Goal: Transaction & Acquisition: Purchase product/service

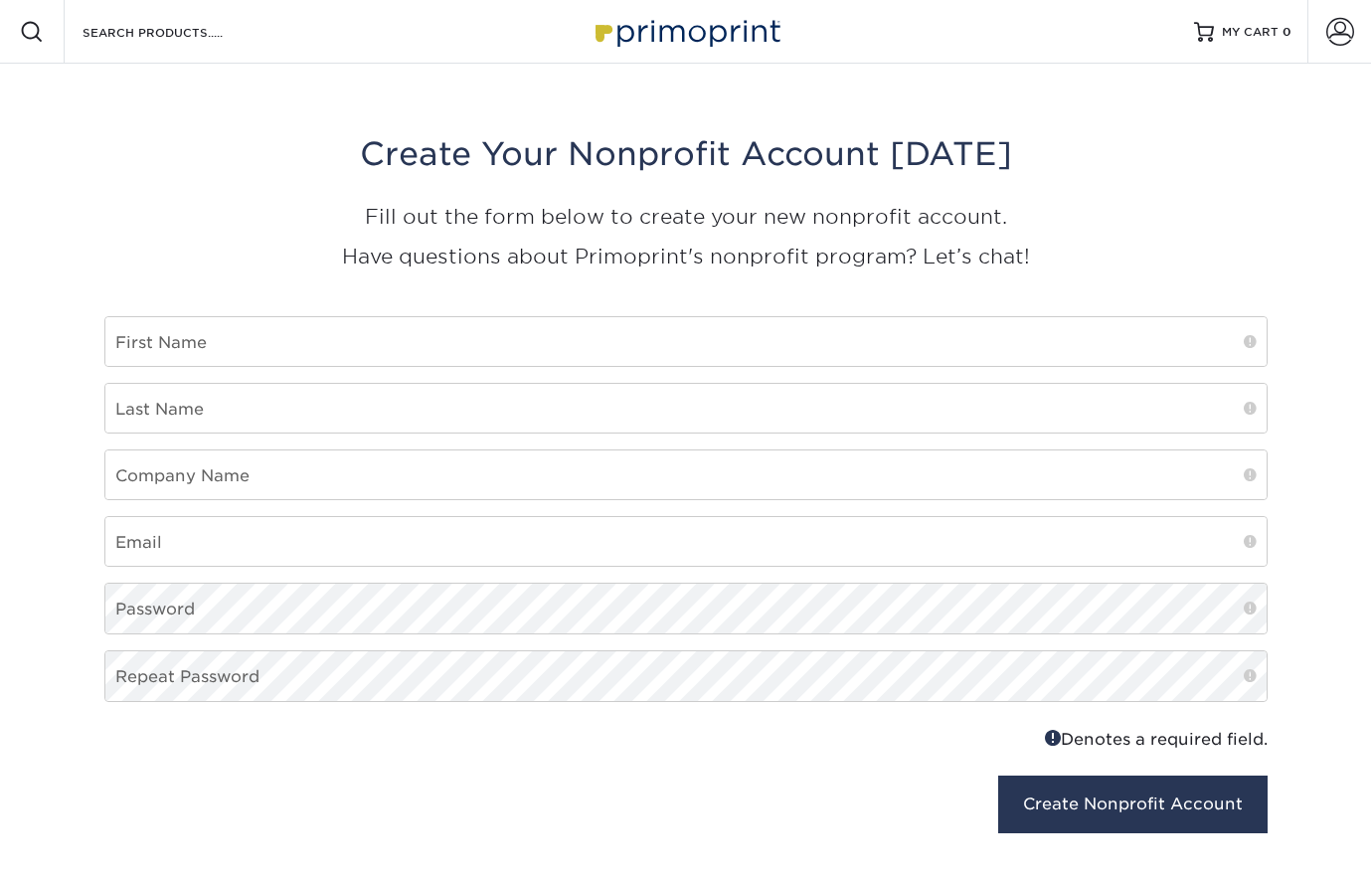
click at [703, 39] on img at bounding box center [685, 31] width 199 height 43
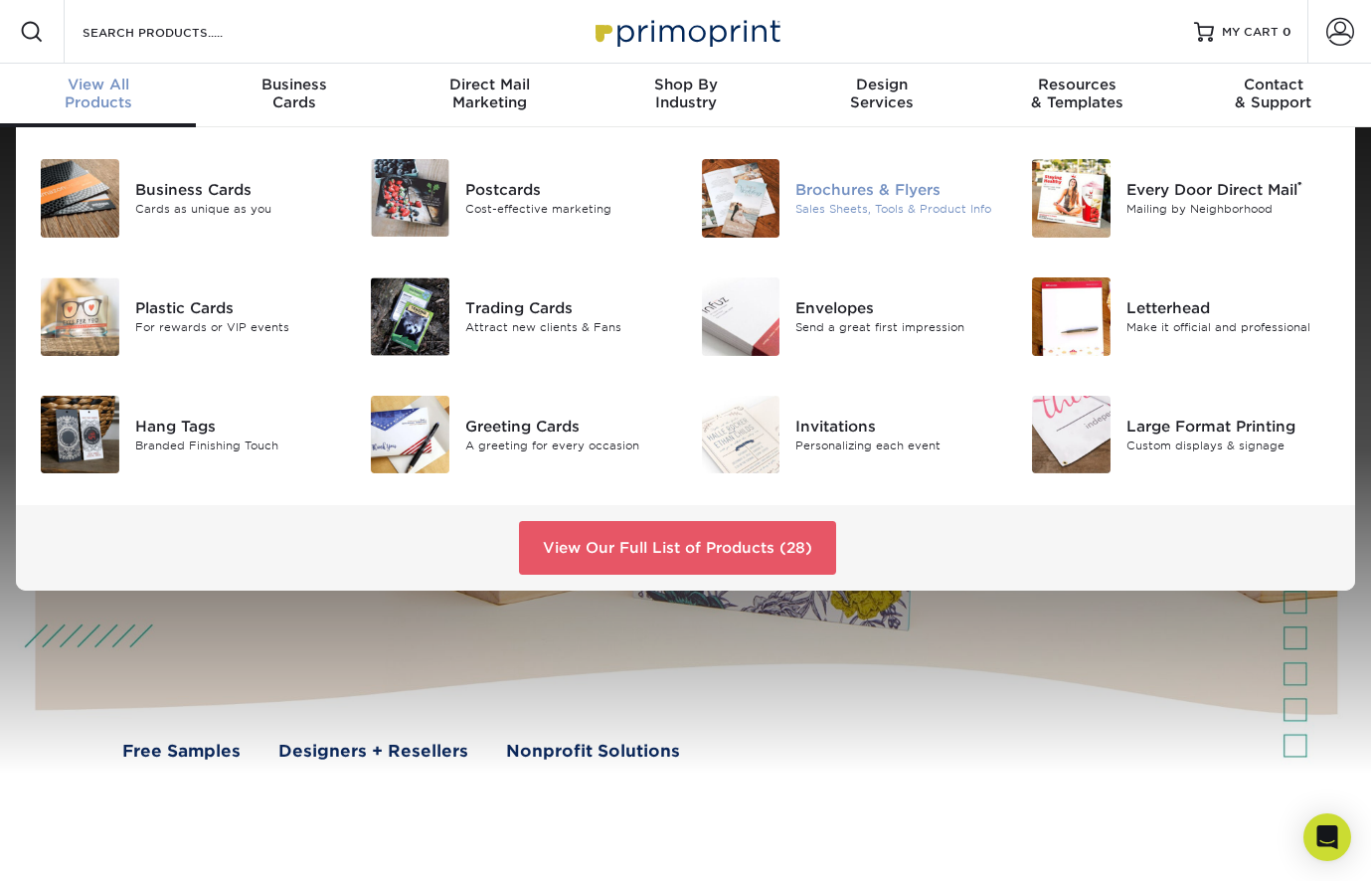
click at [861, 190] on div "Brochures & Flyers" at bounding box center [898, 190] width 206 height 22
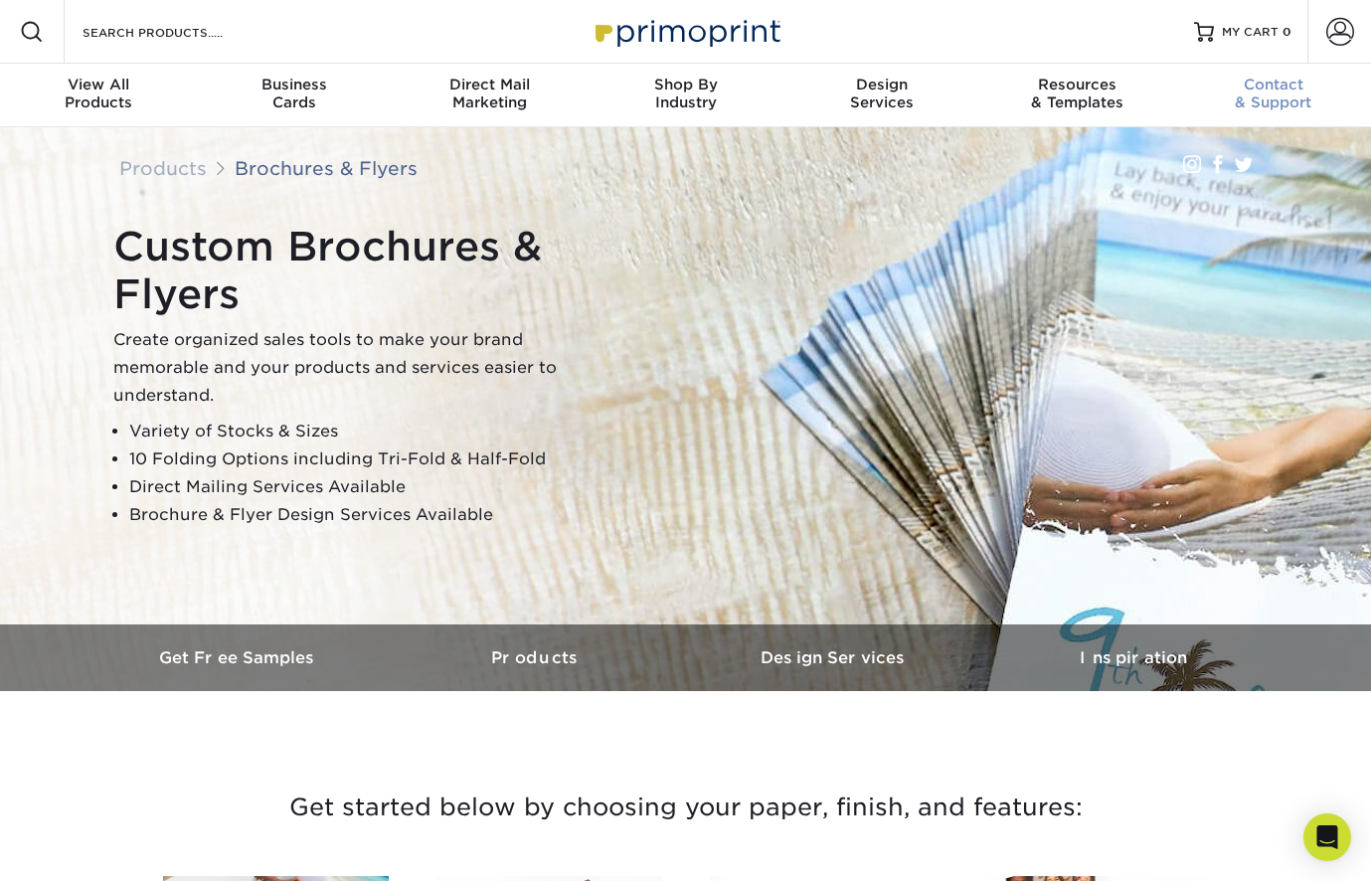
click at [1291, 88] on span "Contact" at bounding box center [1273, 85] width 196 height 18
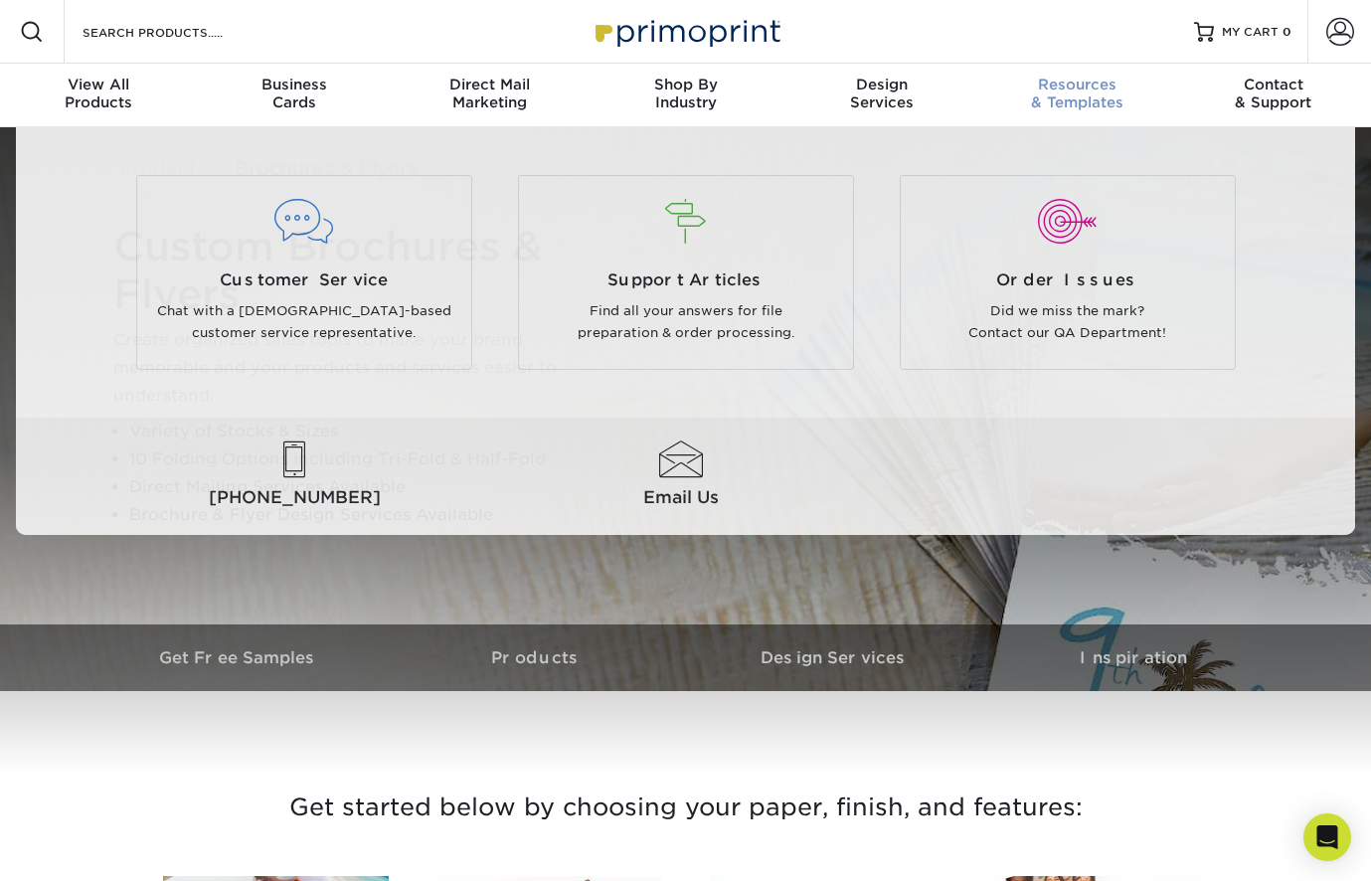
click at [1098, 76] on span "Resources" at bounding box center [1077, 85] width 196 height 18
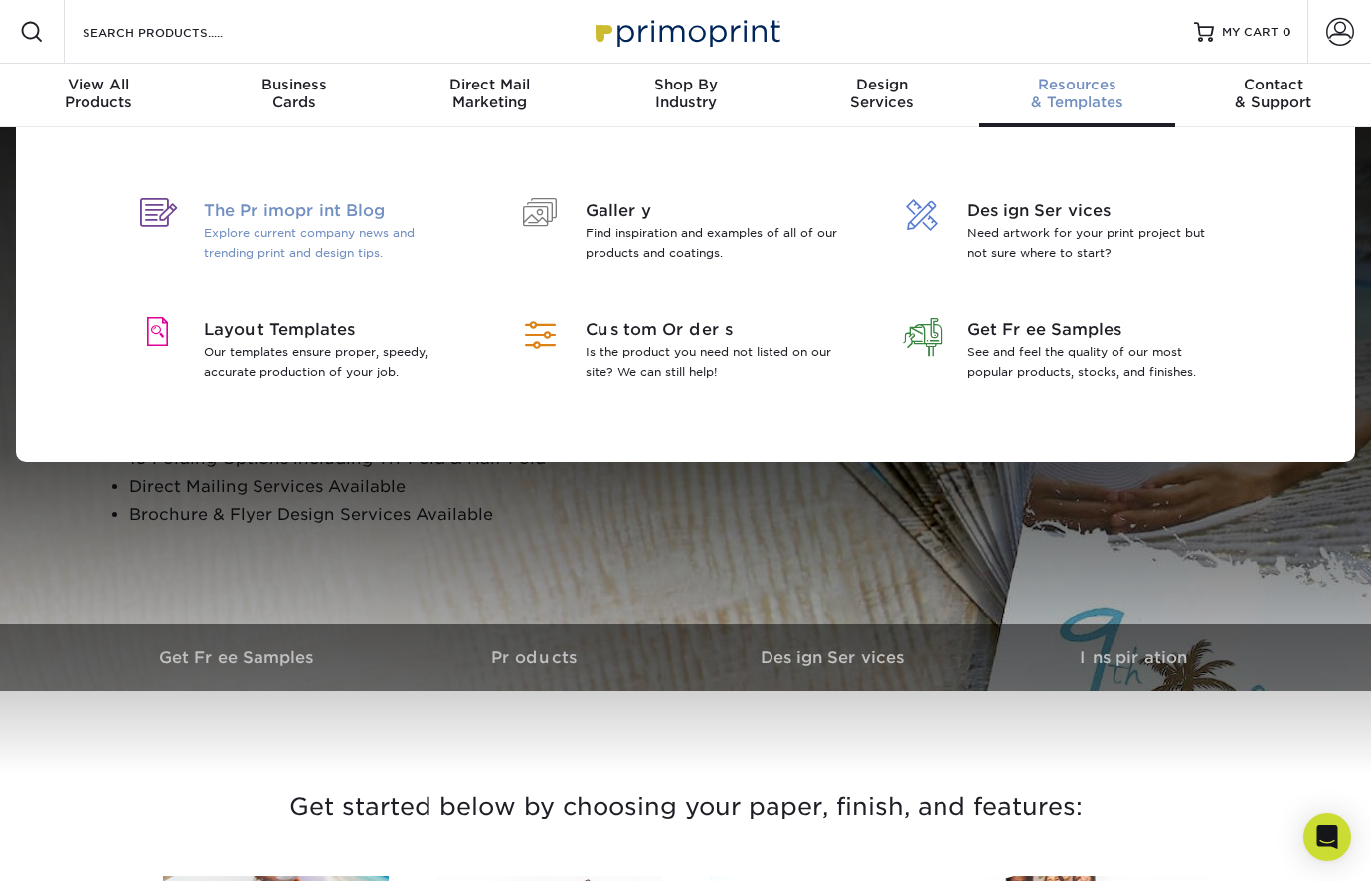
click at [285, 211] on span "The Primoprint Blog" at bounding box center [332, 211] width 257 height 24
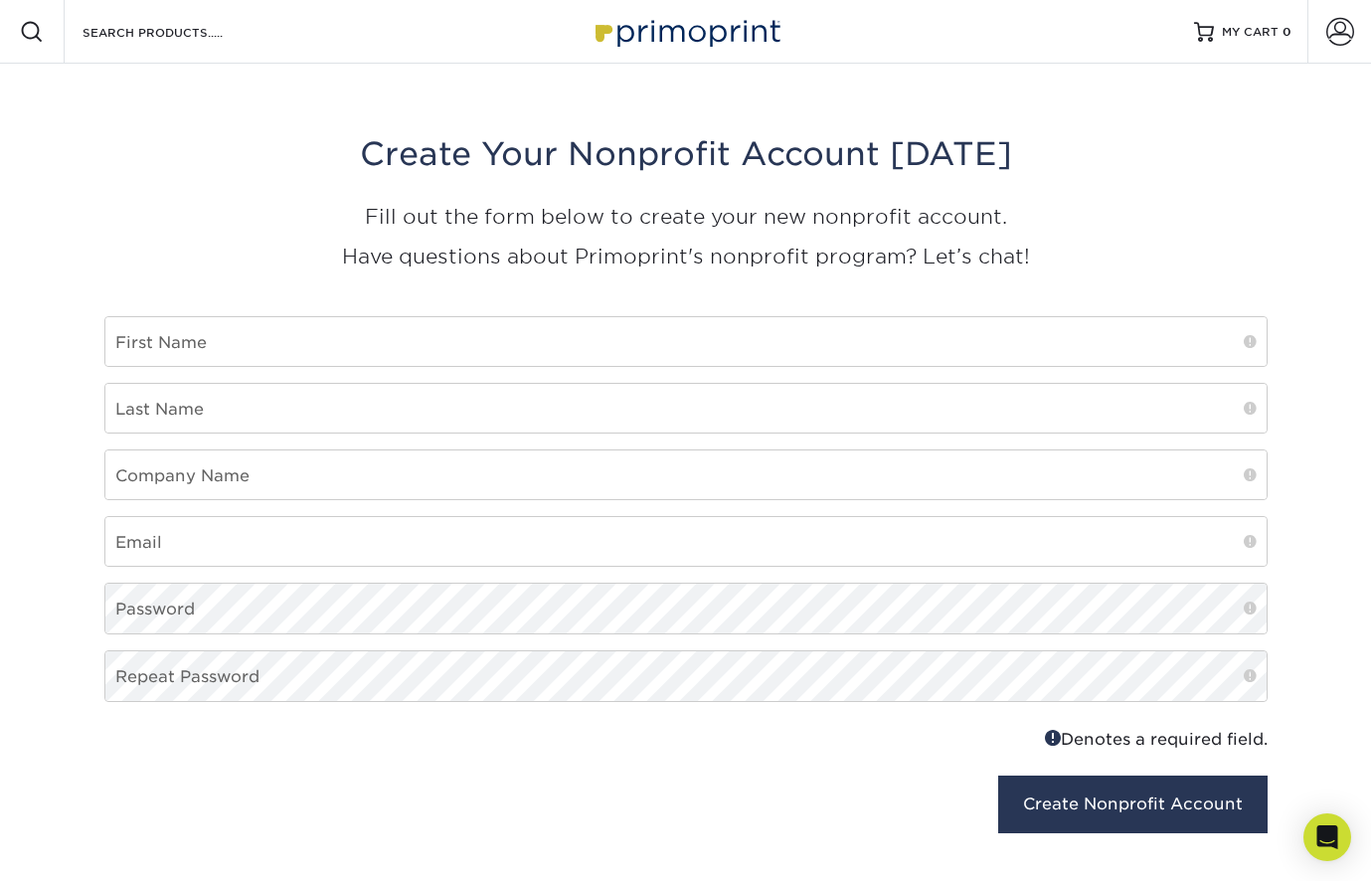
click at [706, 39] on img at bounding box center [685, 31] width 199 height 43
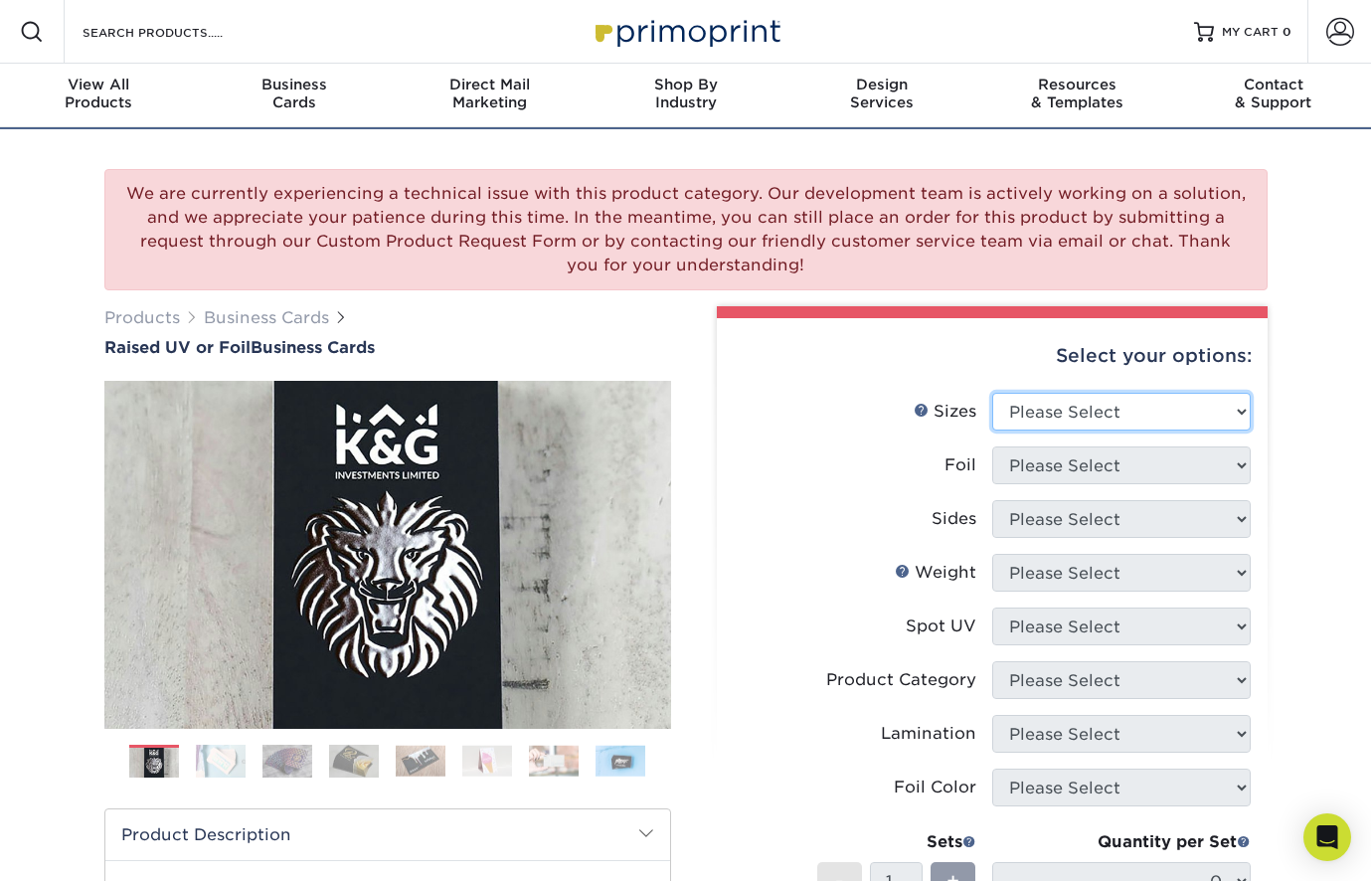
select select "2.00x3.50"
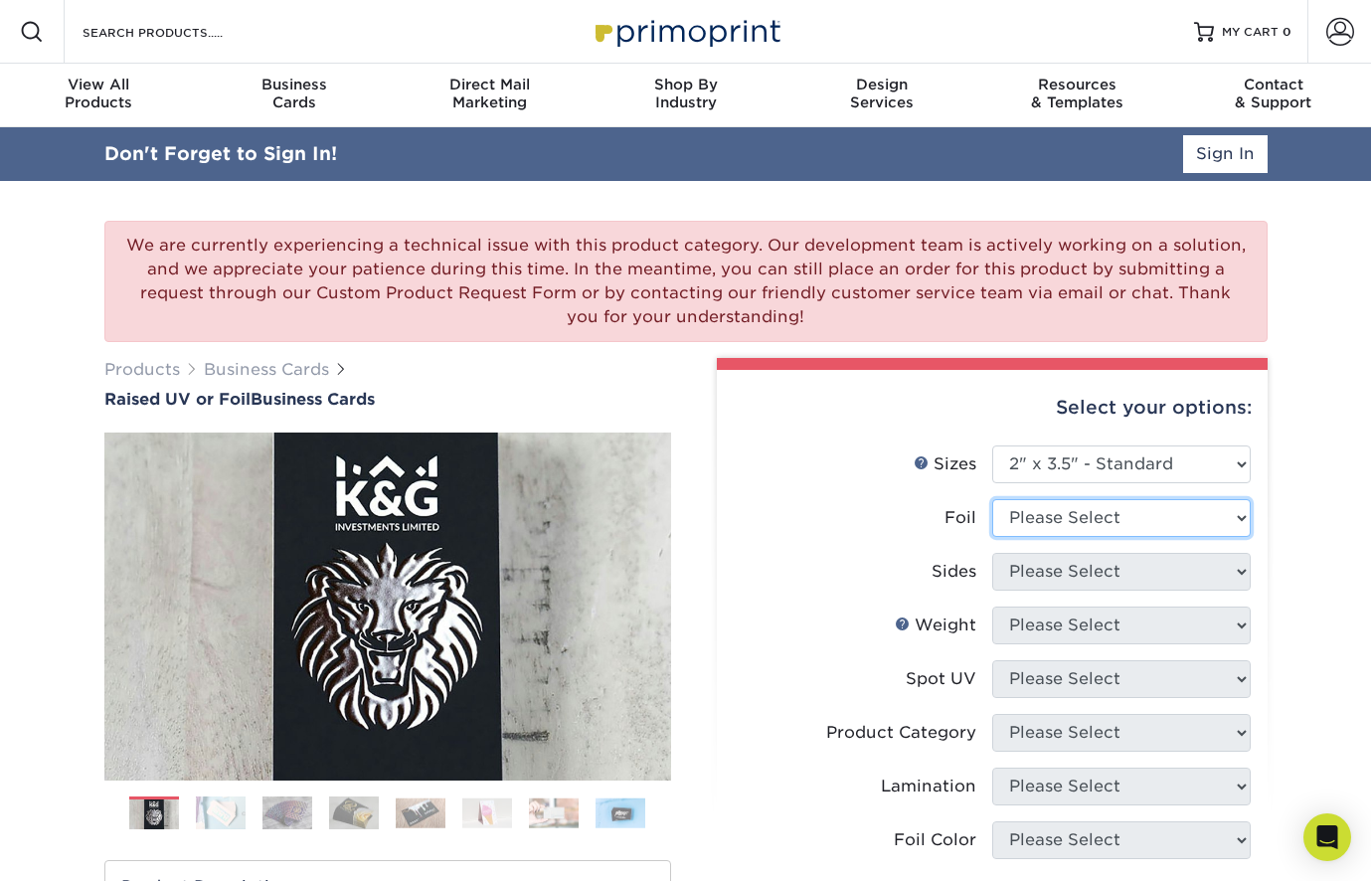
select select "1"
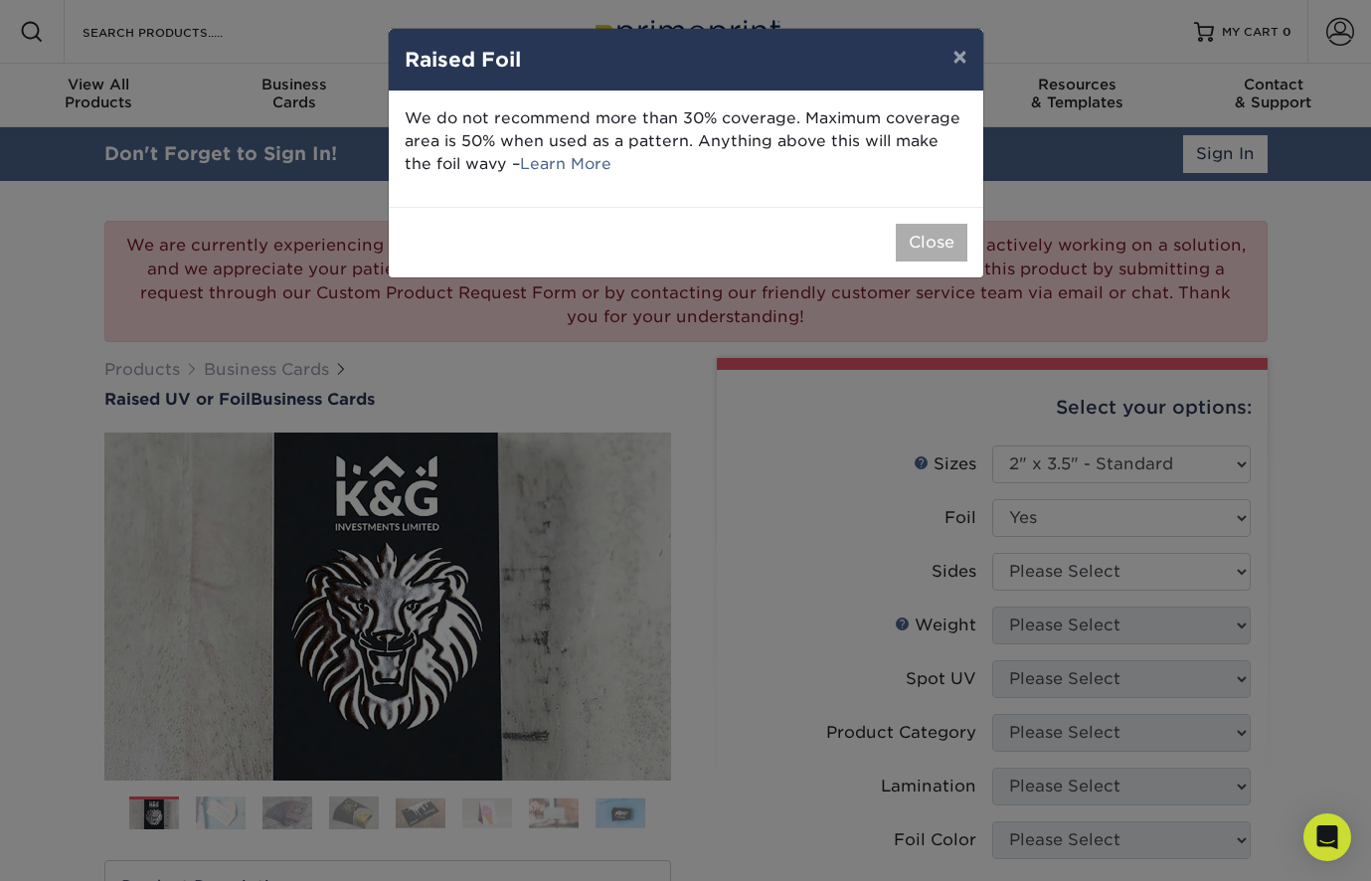
click at [925, 241] on button "Close" at bounding box center [932, 243] width 72 height 38
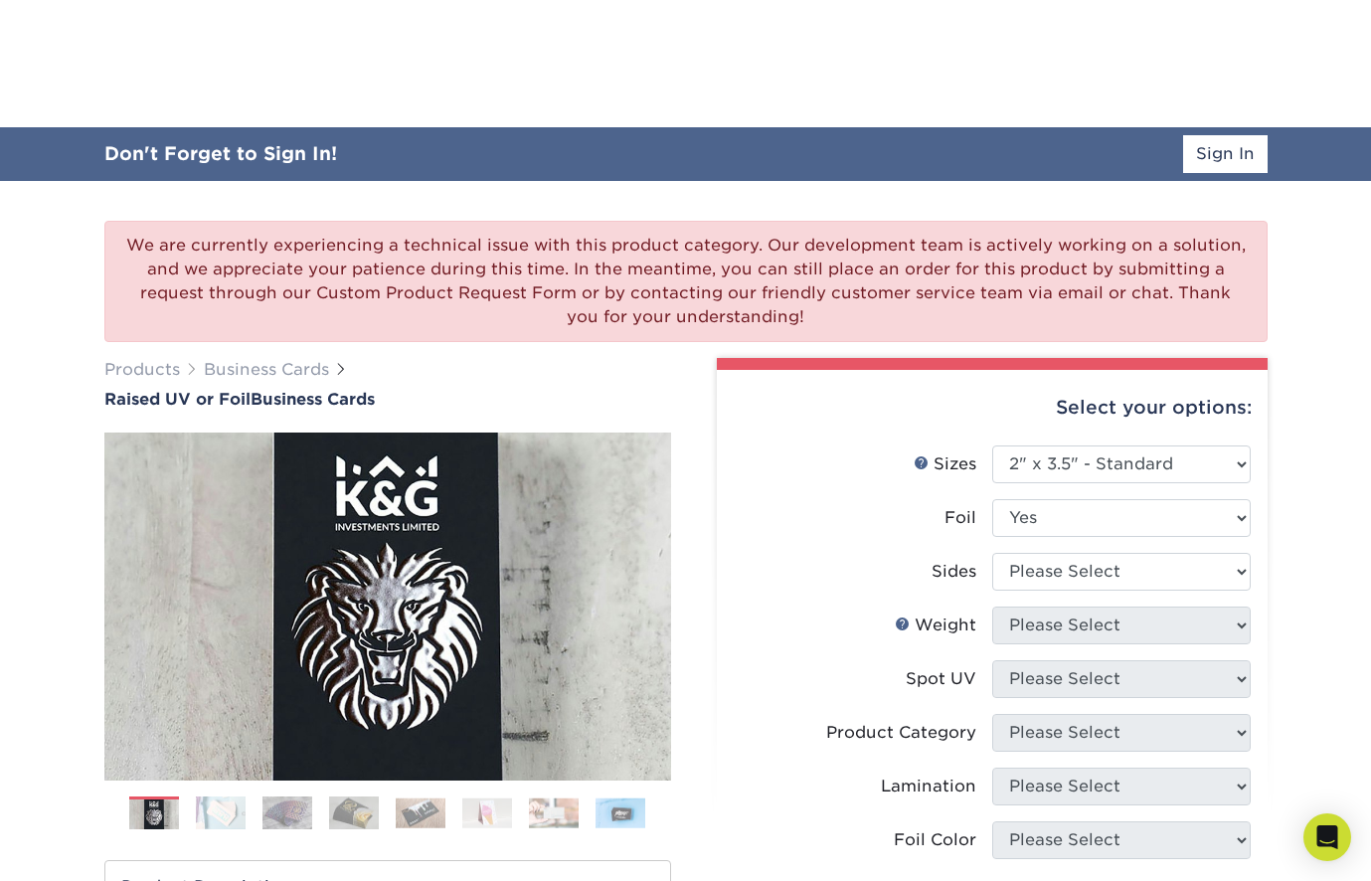
scroll to position [285, 0]
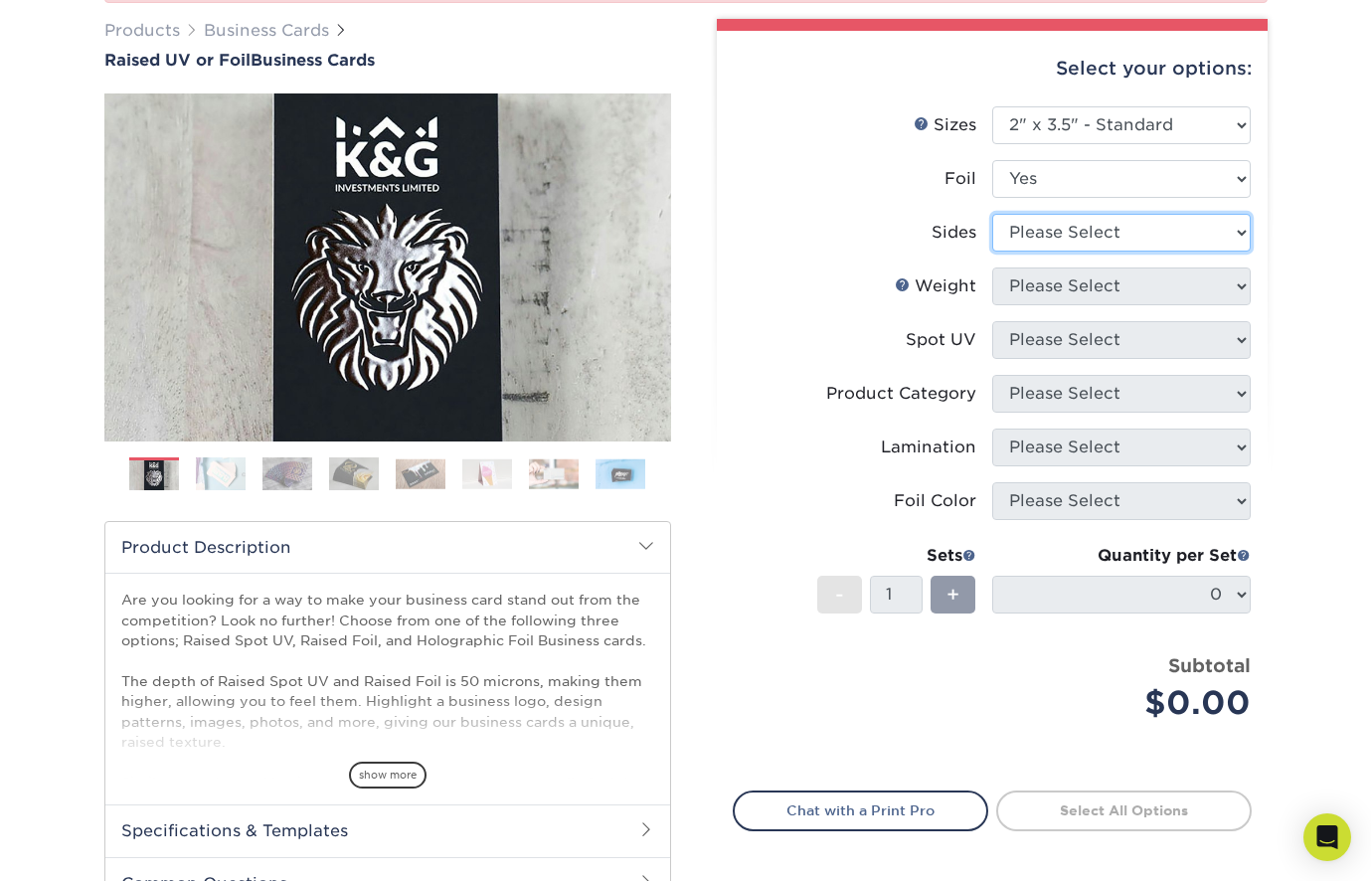
select select "e9e9dfb3-fba1-4d60-972c-fd9ca5904d33"
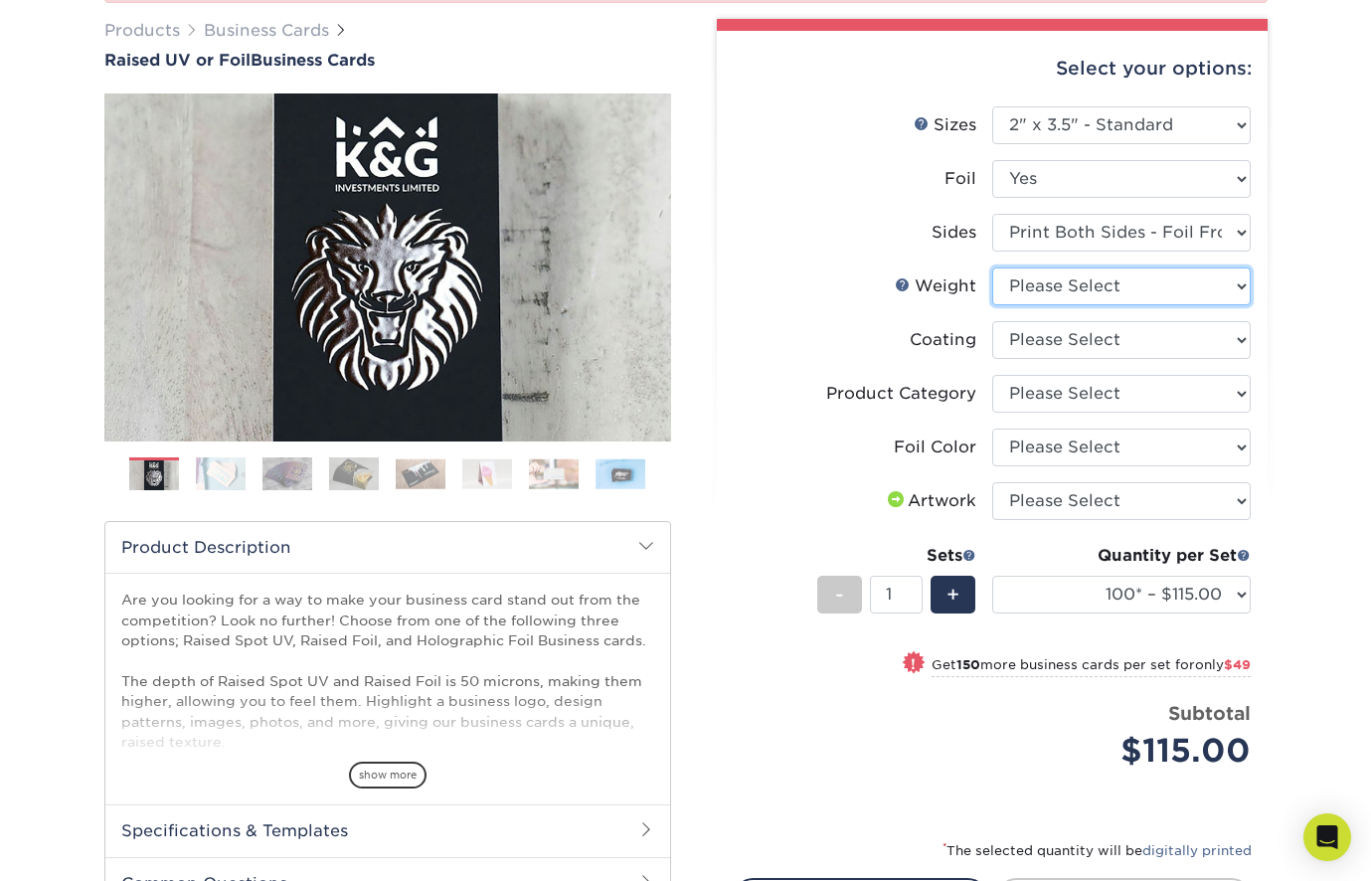
select select "16PT"
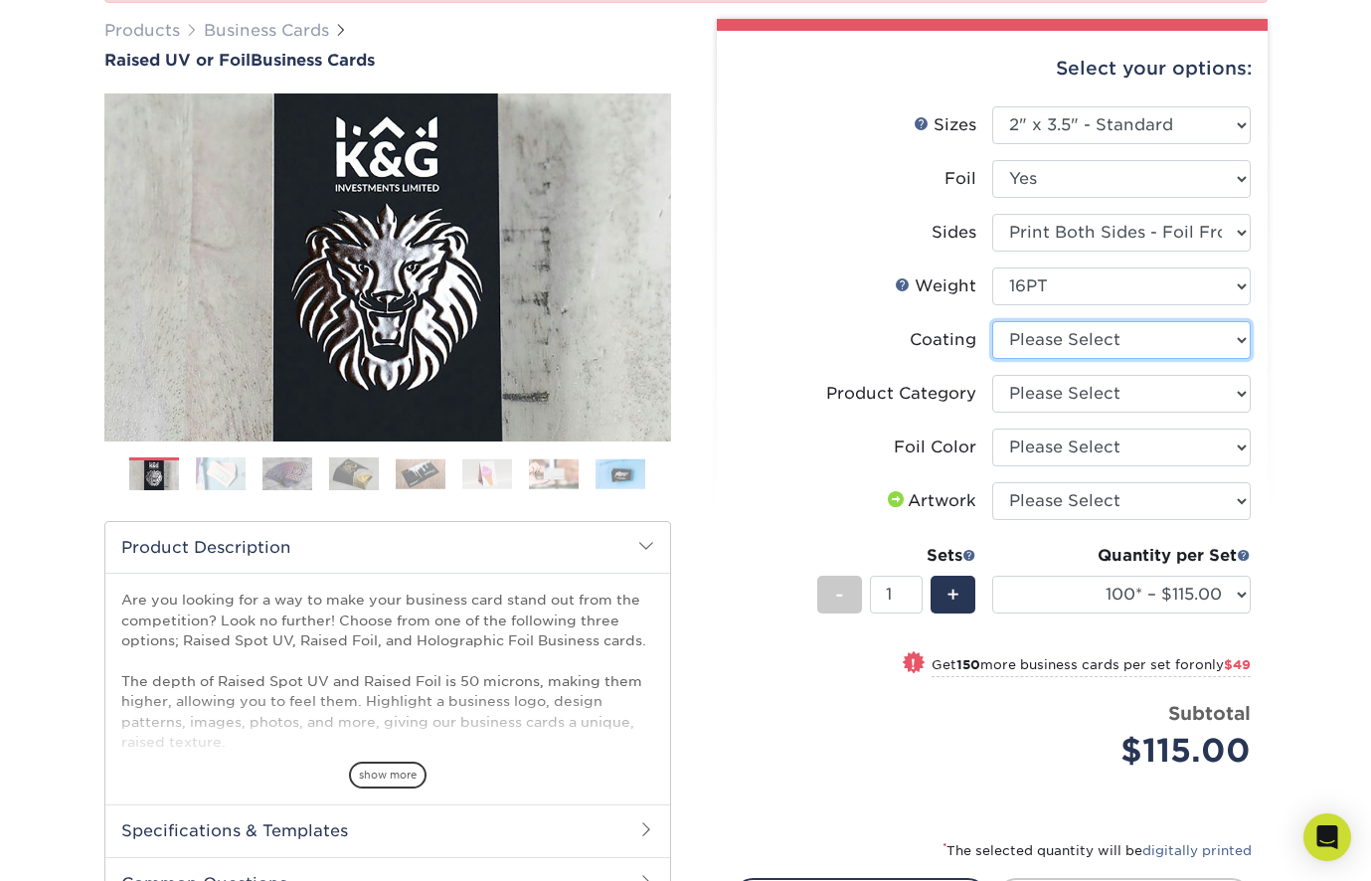
select select "3e7618de-abca-4bda-9f97-8b9129e913d8"
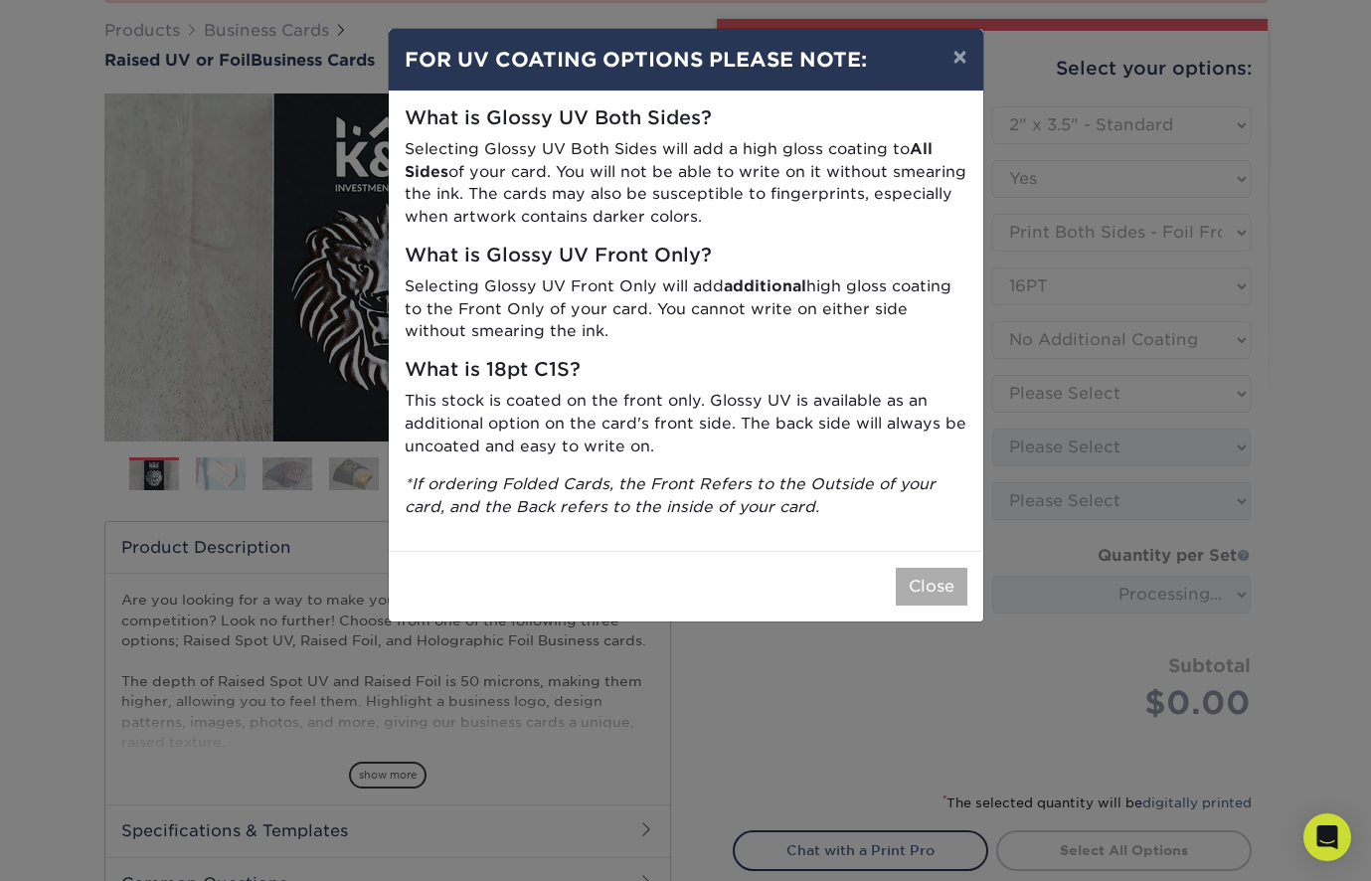
click at [910, 573] on button "Close" at bounding box center [932, 587] width 72 height 38
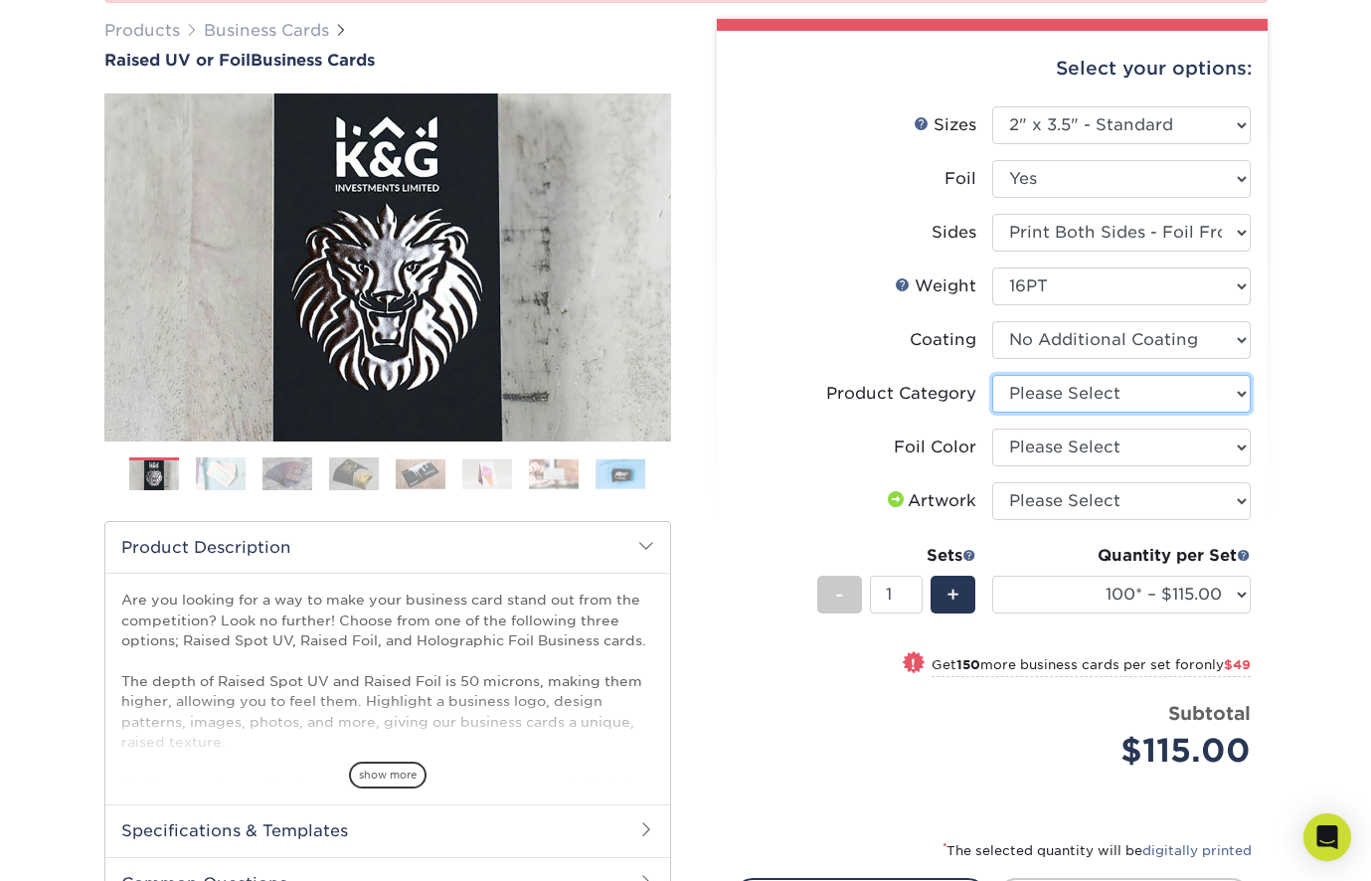
select select "3b5148f1-0588-4f88-a218-97bcfdce65c1"
select select "acffa4a5-22f9-4585-ba3f-0adaa54b8c85"
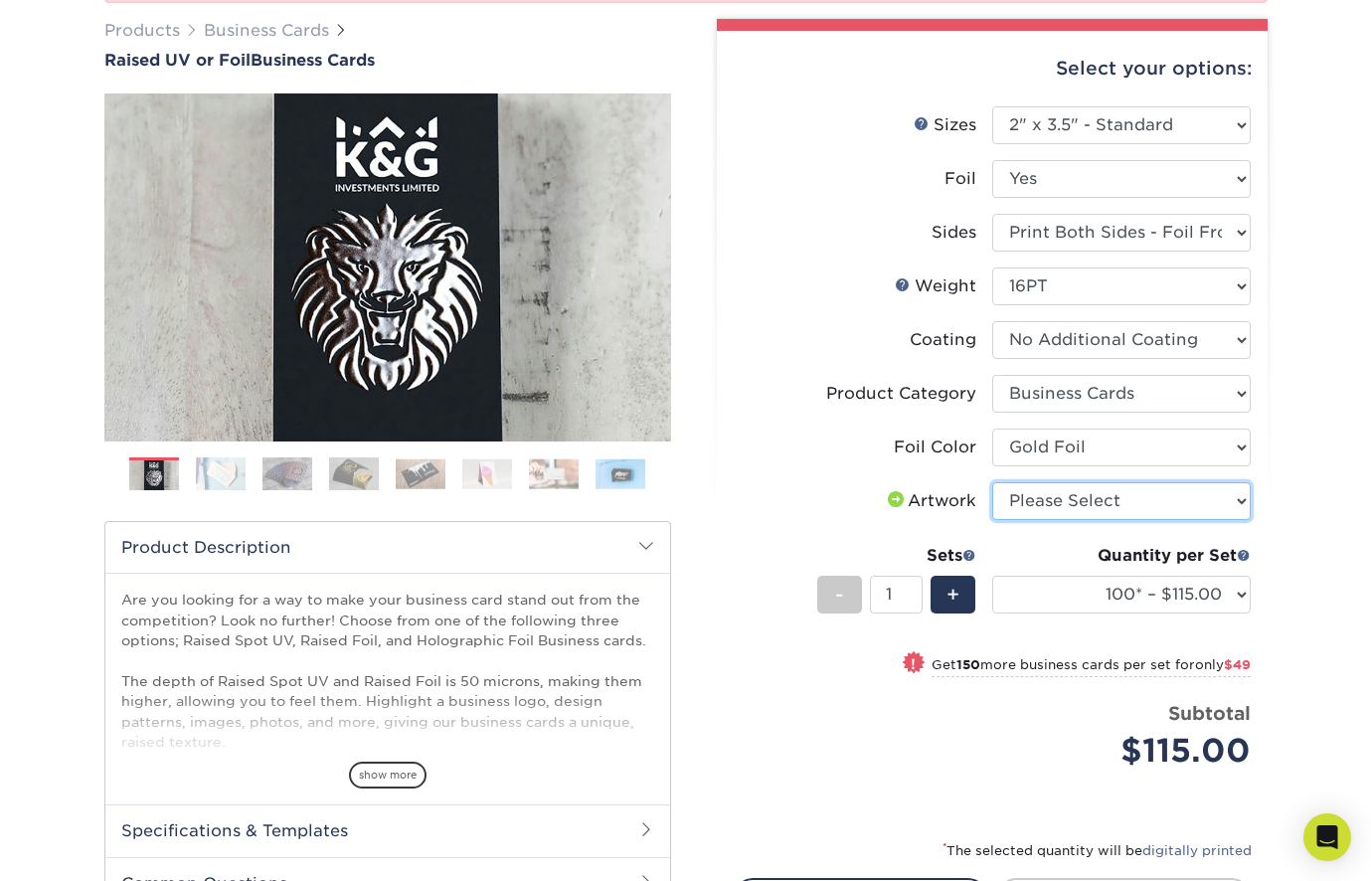
select select "upload"
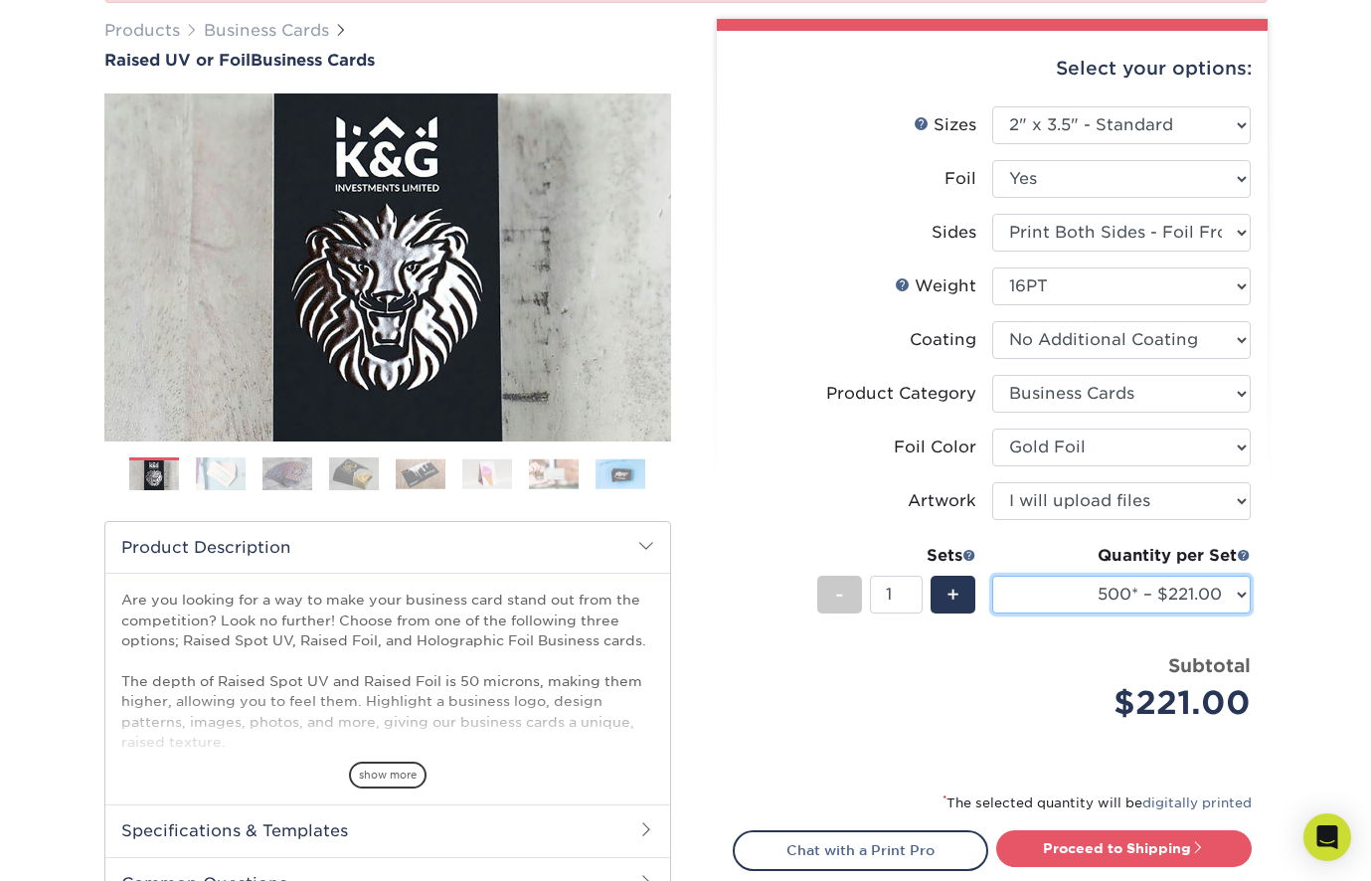
drag, startPoint x: 1130, startPoint y: 604, endPoint x: 699, endPoint y: 0, distance: 742.5
click at [854, 713] on ul "Sizes Help Sizes Please Select 2" x 3.5" - Standard Foil" at bounding box center [992, 428] width 519 height 645
select select "100* – $115.00"
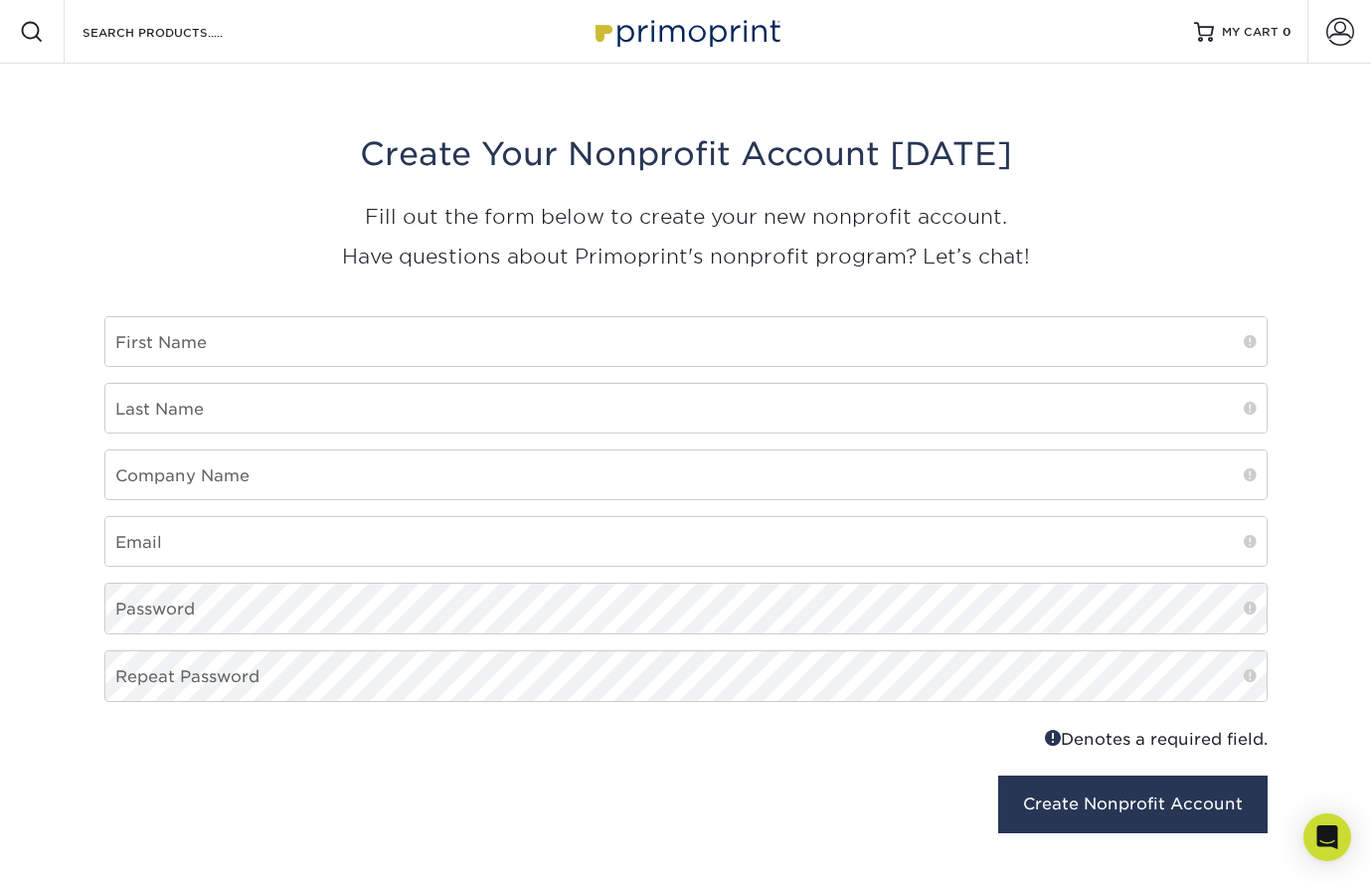
click at [707, 40] on img at bounding box center [685, 31] width 199 height 43
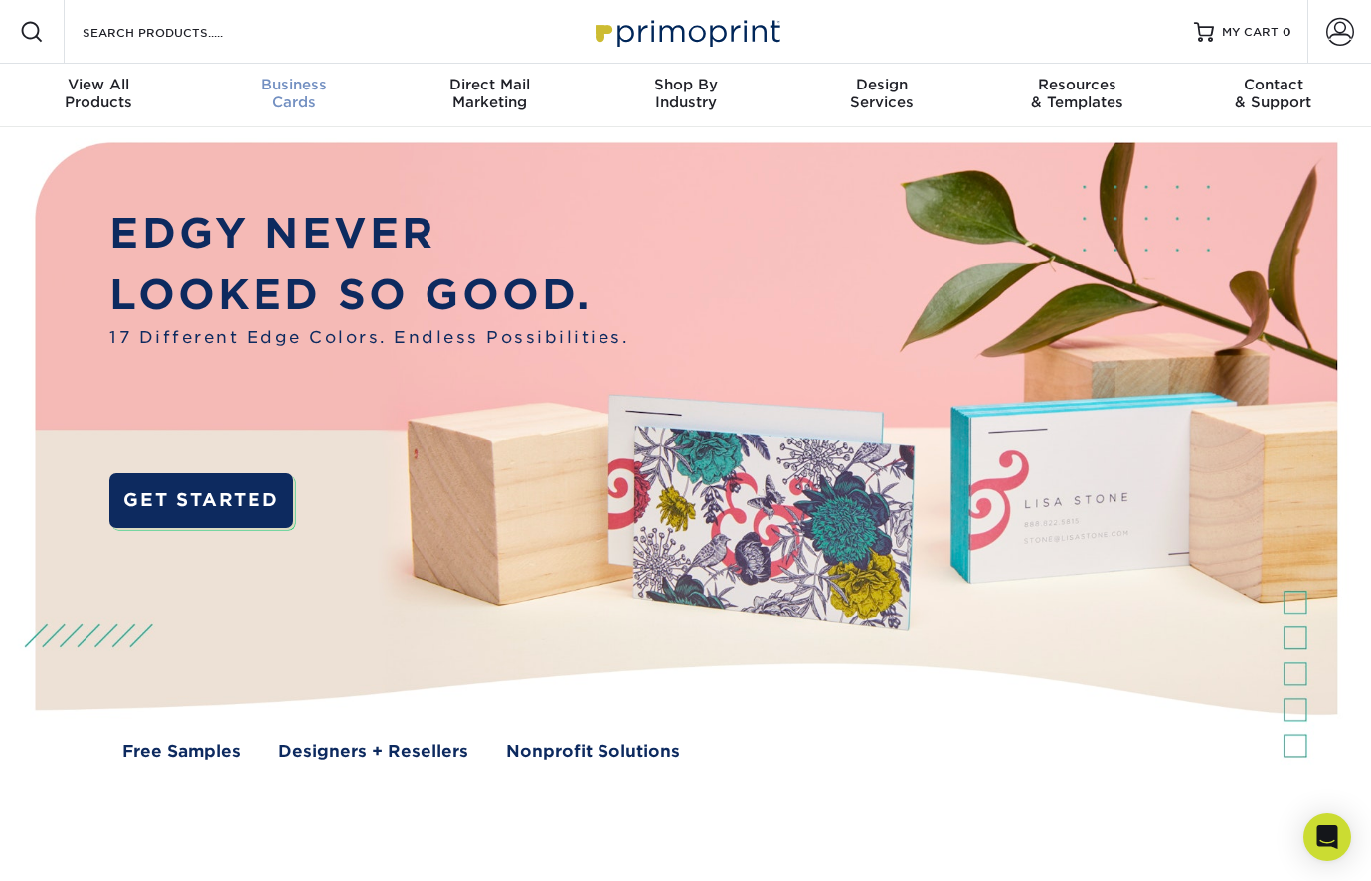
click at [281, 88] on span "Business" at bounding box center [294, 85] width 196 height 18
click at [298, 120] on link "Business Cards" at bounding box center [294, 96] width 196 height 64
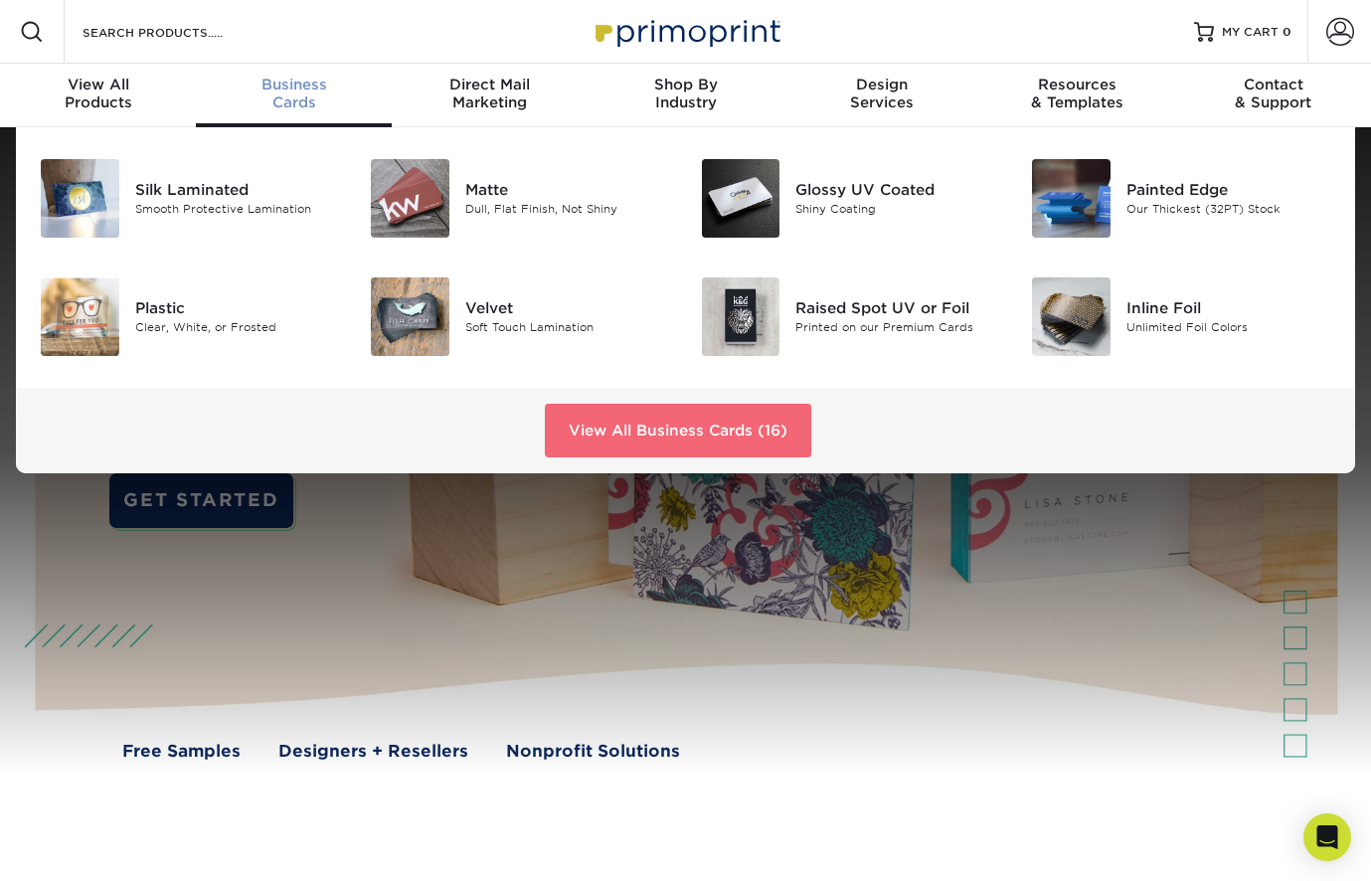
click at [645, 414] on link "View All Business Cards (16)" at bounding box center [678, 431] width 266 height 54
